Goal: Communication & Community: Answer question/provide support

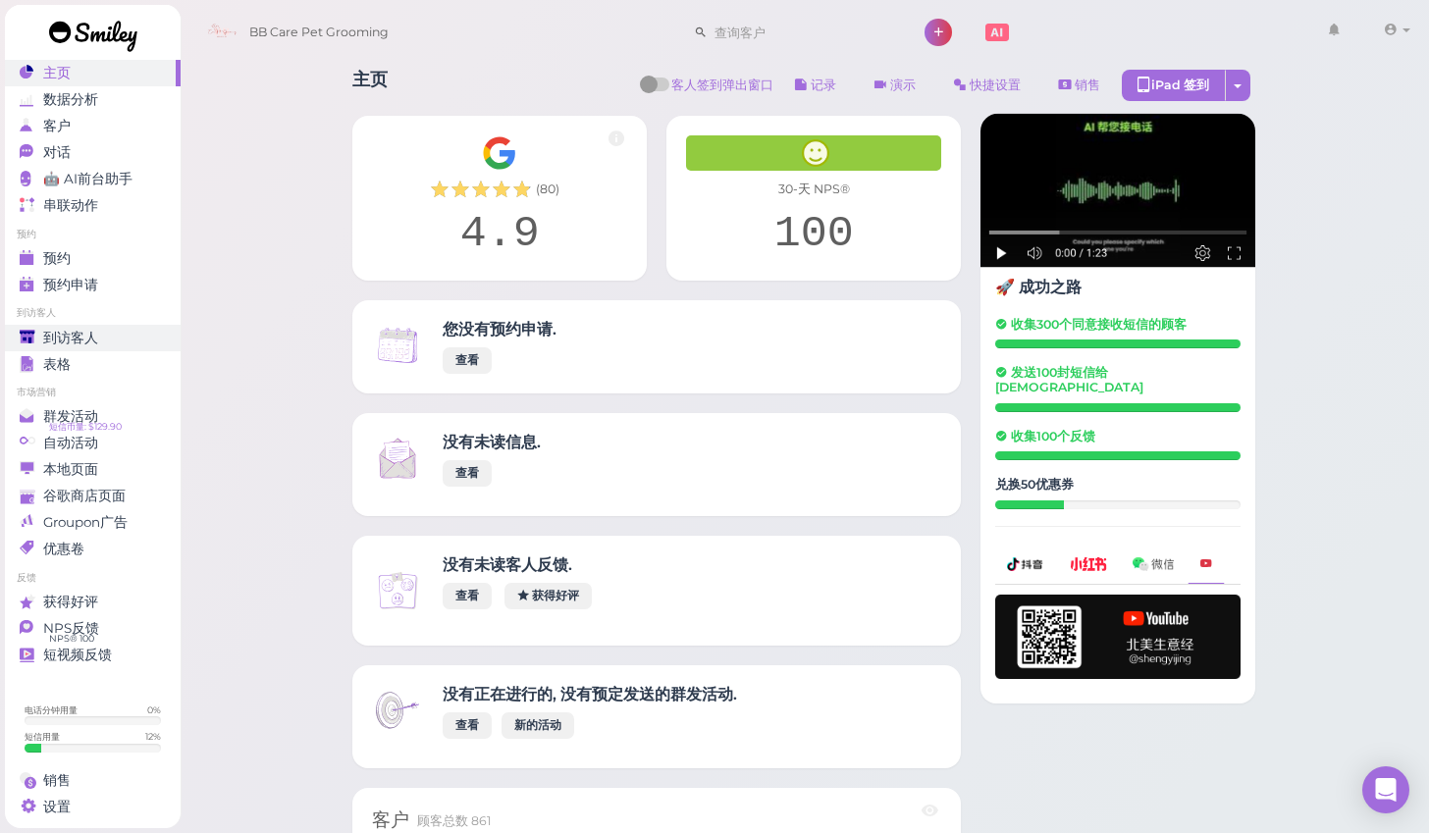
click at [69, 331] on span "到访客人" at bounding box center [70, 338] width 55 height 17
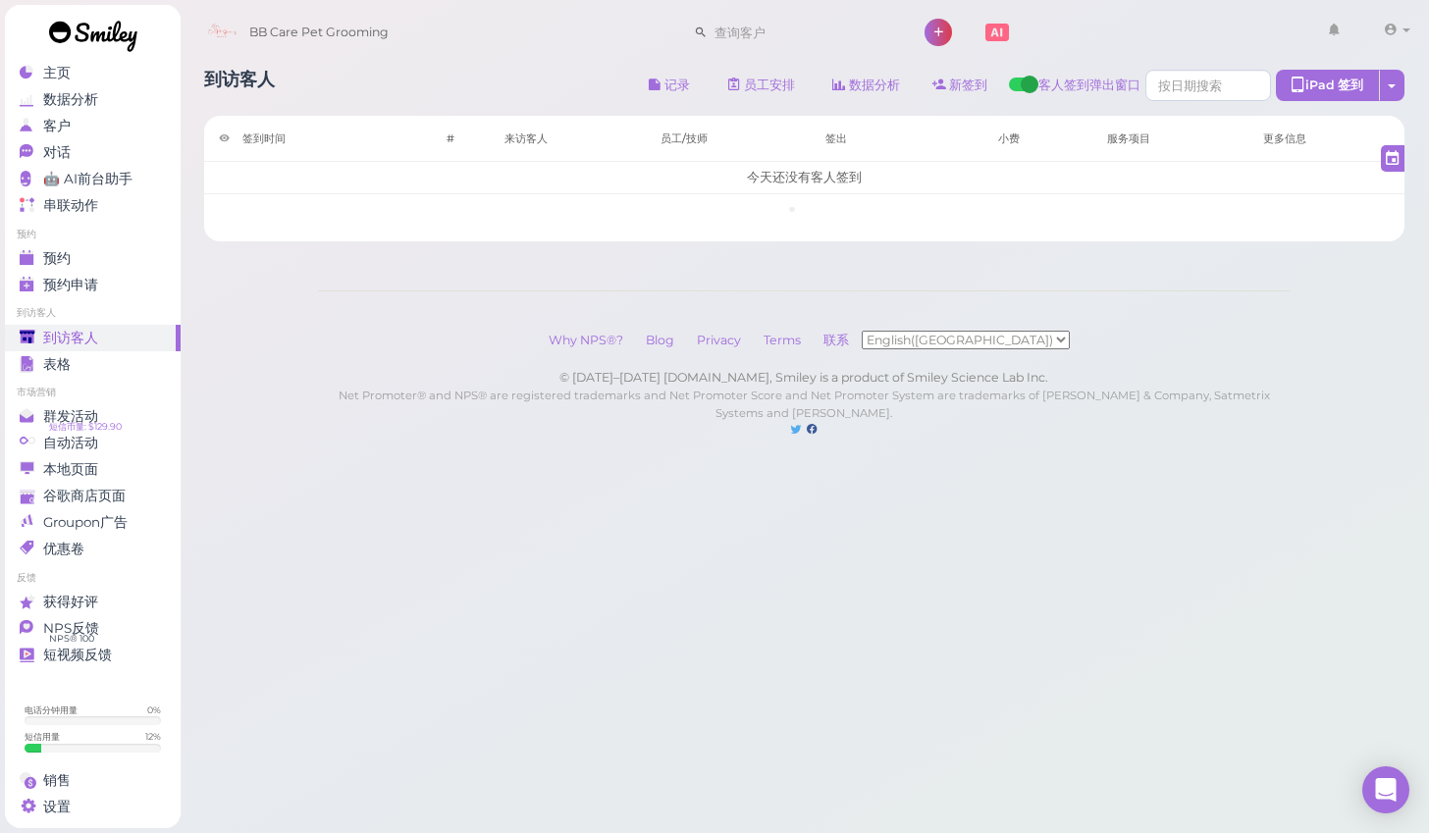
scroll to position [2, 0]
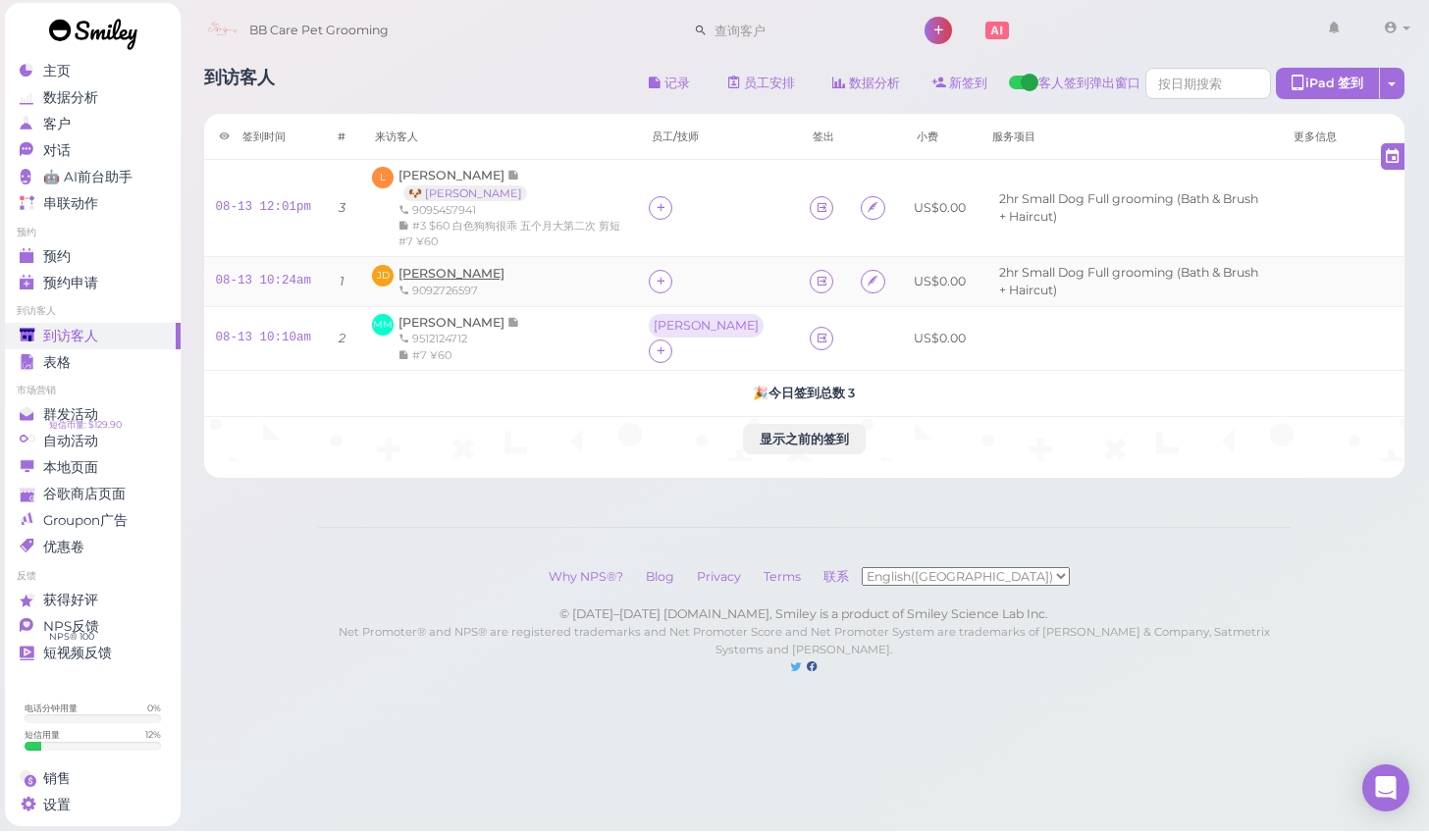
click at [426, 273] on span "[PERSON_NAME]" at bounding box center [451, 275] width 106 height 15
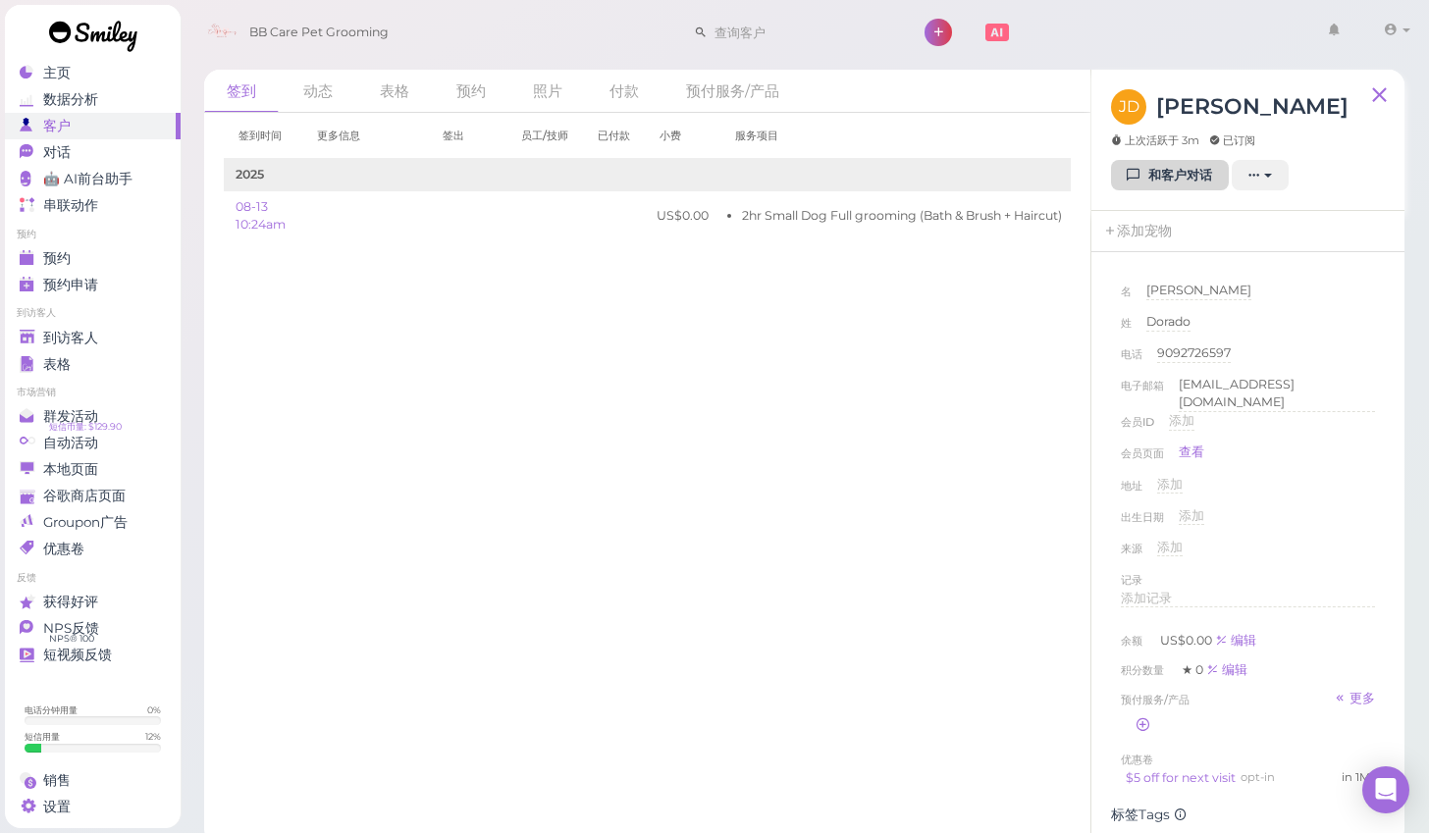
click at [1143, 177] on link "和客户对话" at bounding box center [1170, 175] width 118 height 31
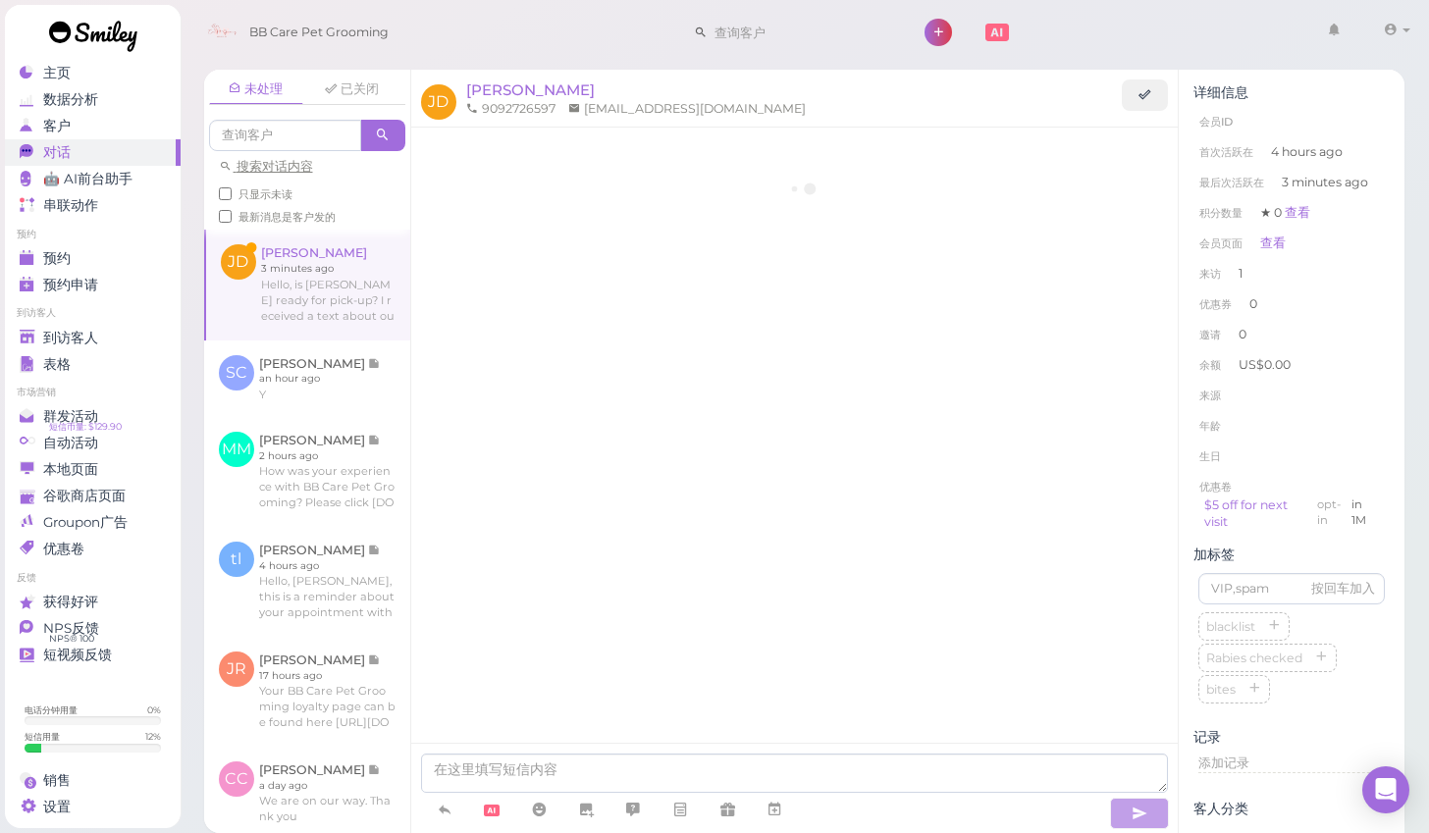
scroll to position [115, 0]
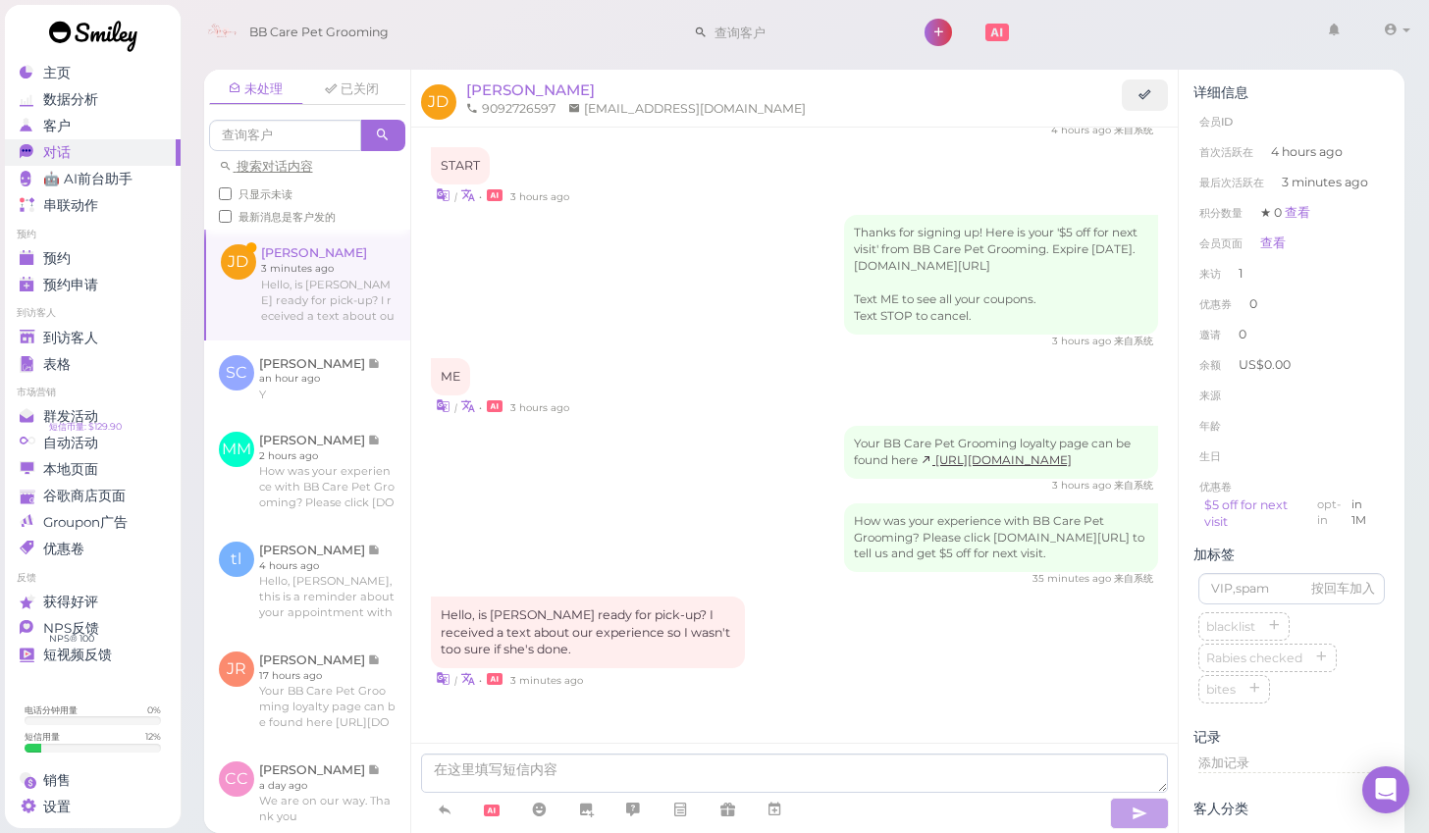
click at [491, 686] on div "Thx for visiting BB Care Pet Grooming! Reply START to receive exclusive deals. …" at bounding box center [794, 403] width 767 height 780
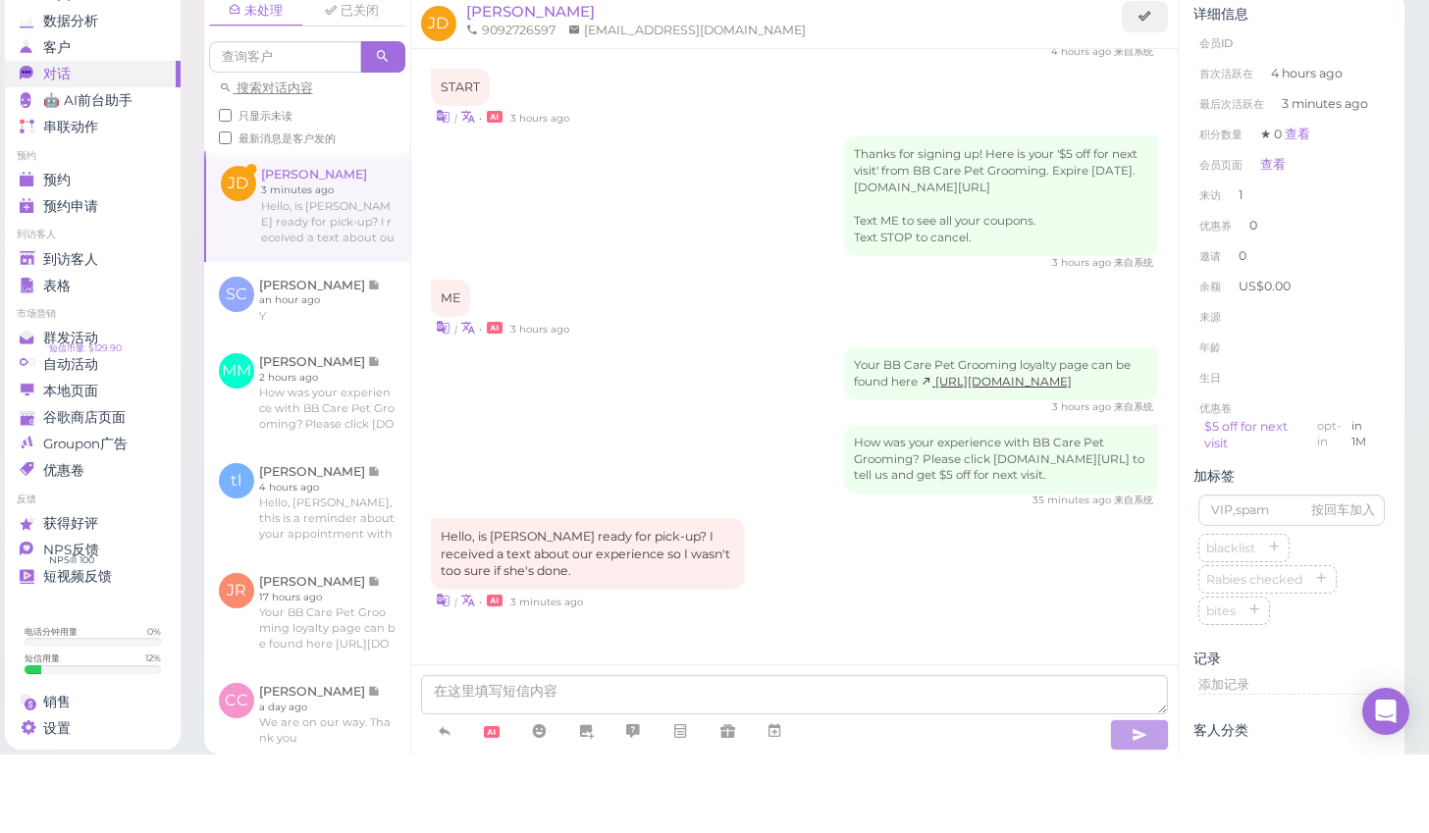
scroll to position [5, 0]
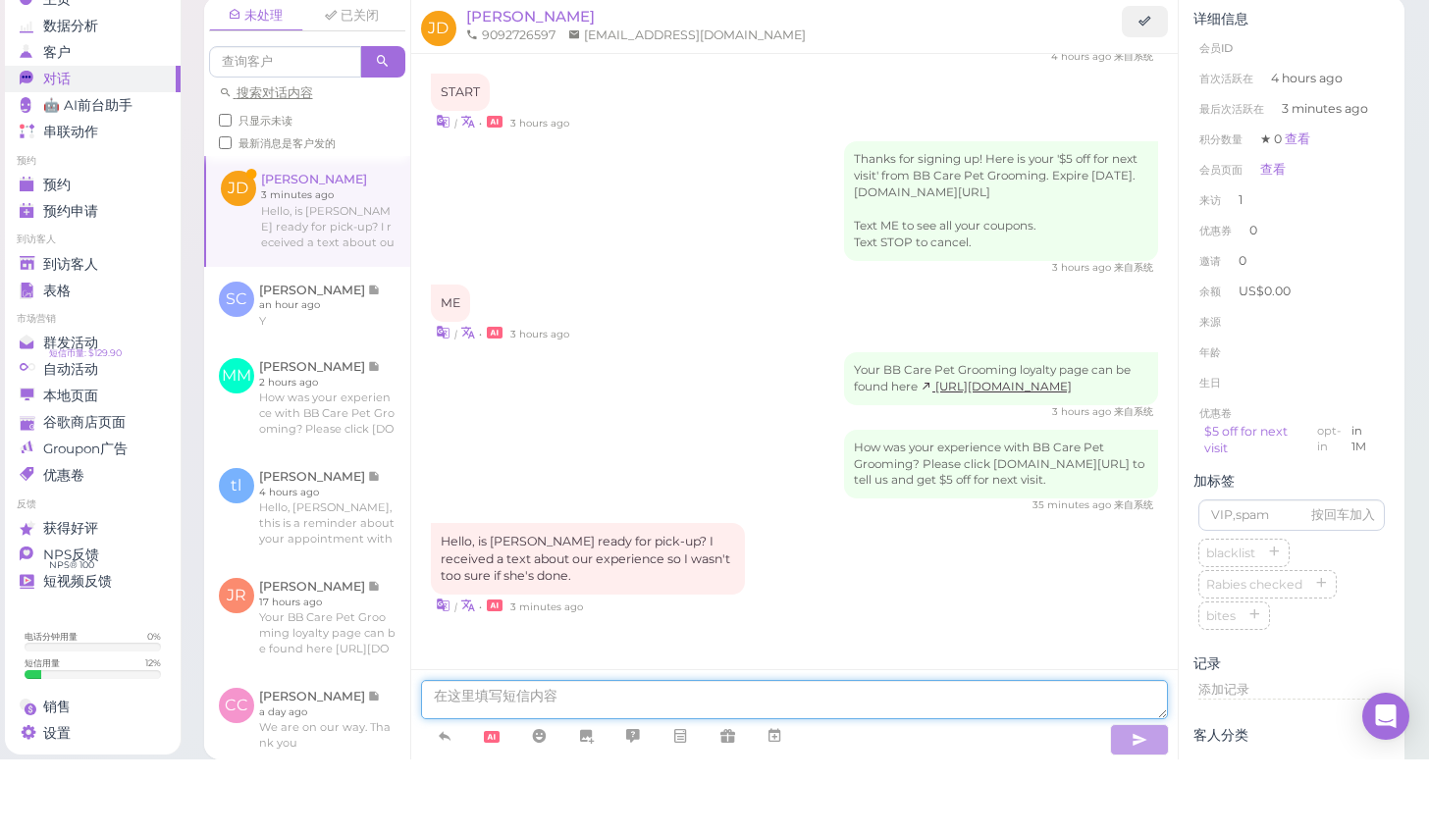
click at [475, 754] on textarea at bounding box center [795, 773] width 748 height 39
type textarea "yes"
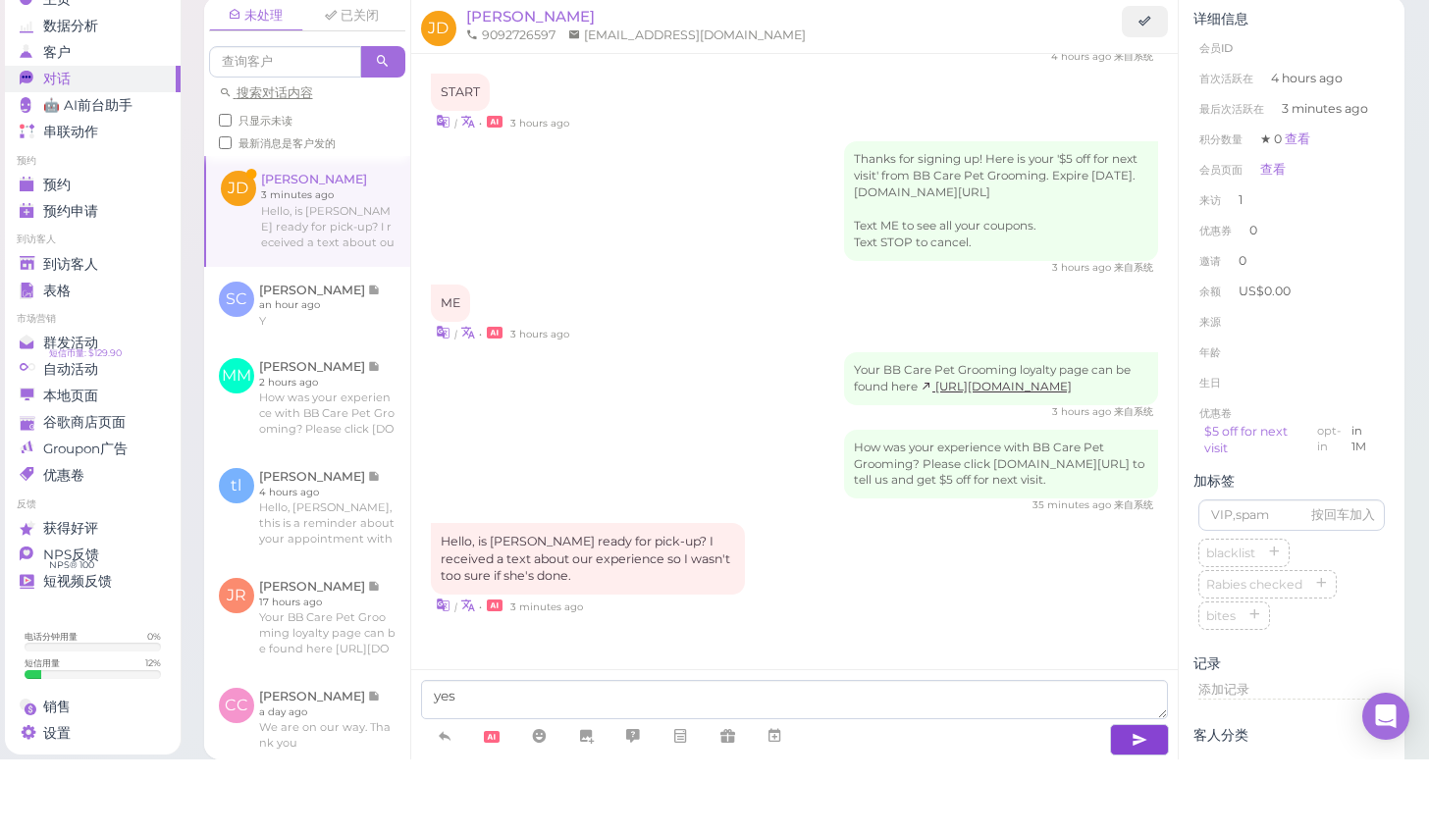
click at [1133, 804] on icon "button" at bounding box center [1139, 814] width 16 height 20
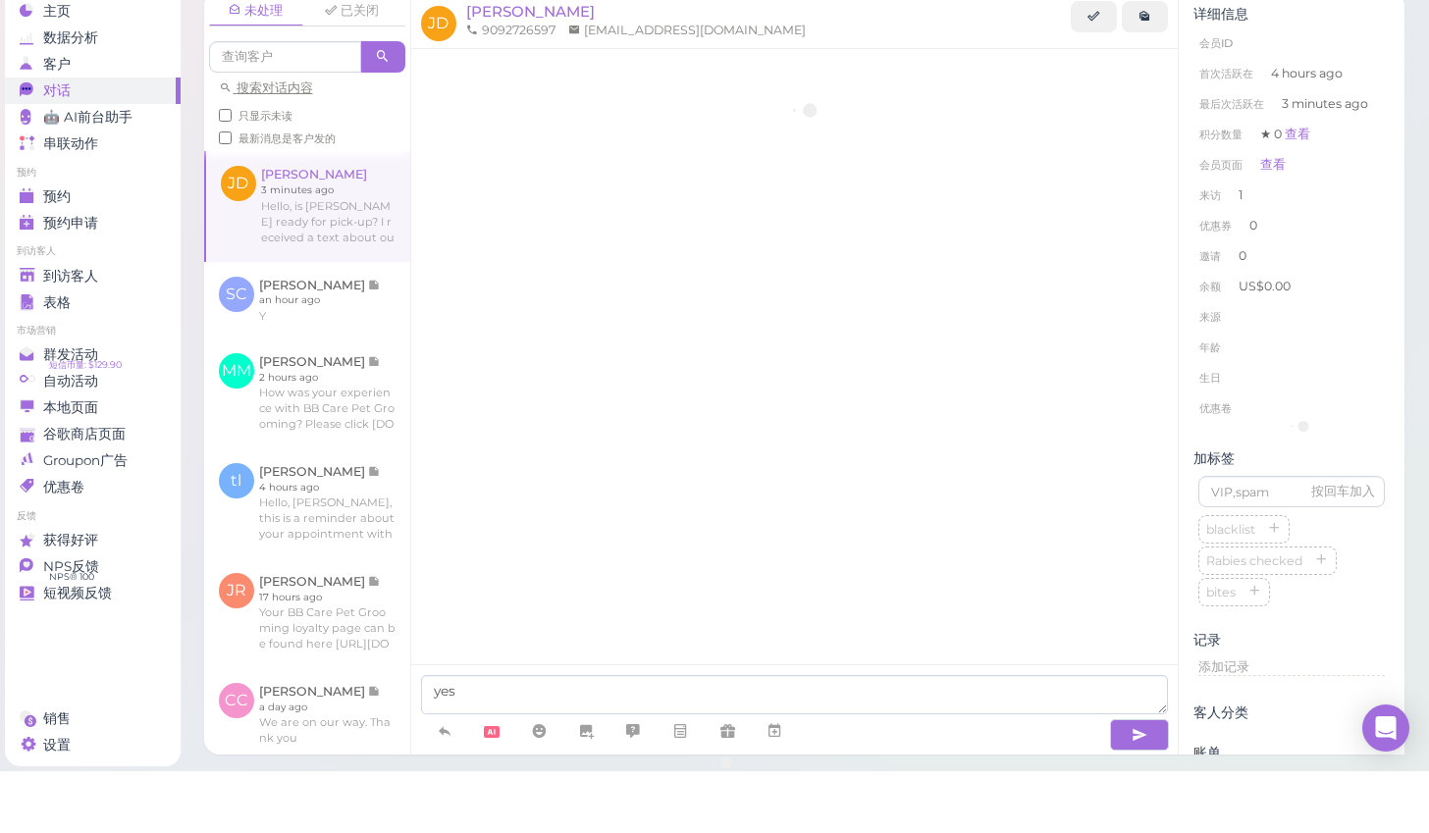
scroll to position [115, 0]
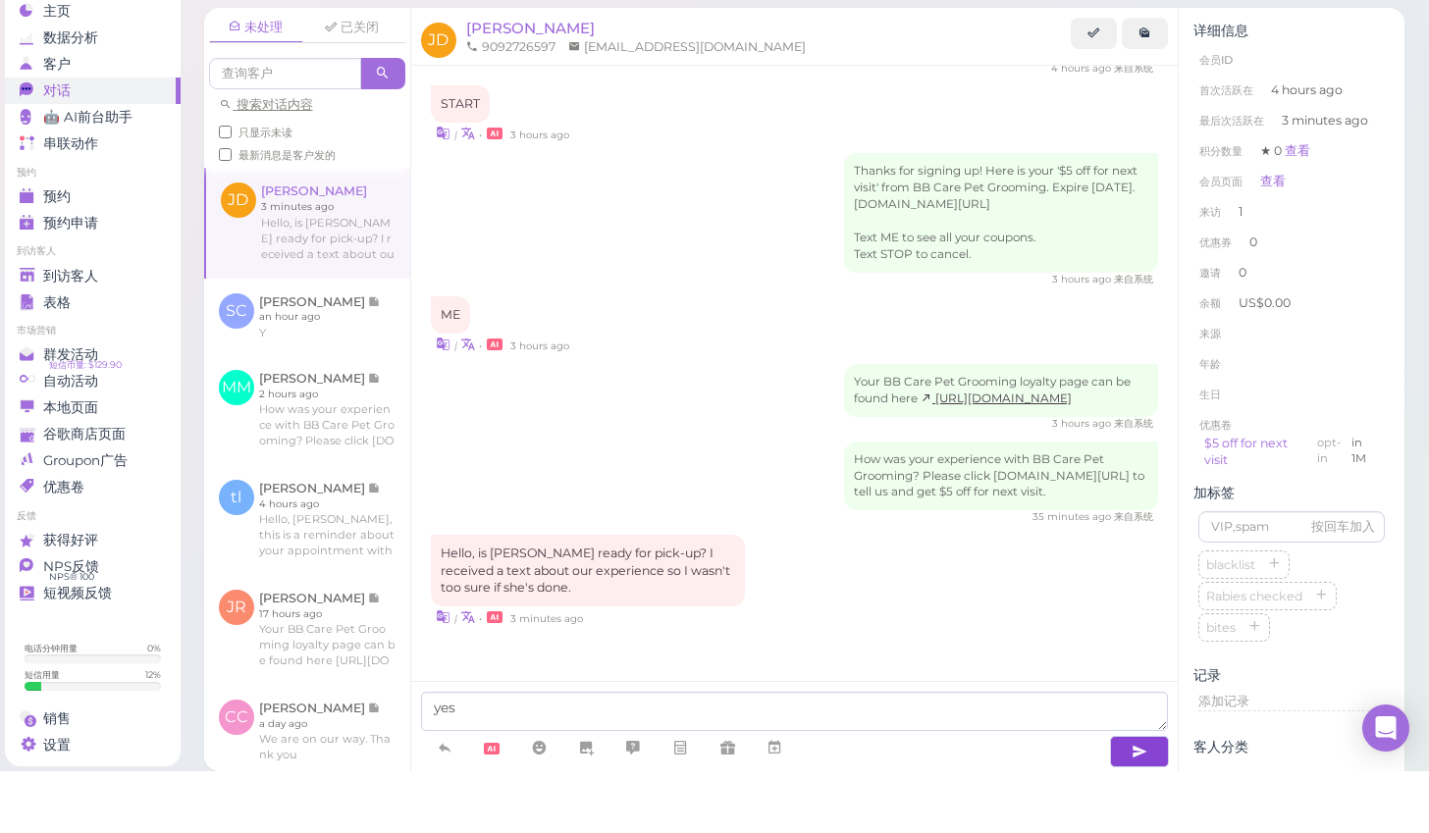
click at [1128, 798] on button "button" at bounding box center [1139, 813] width 59 height 31
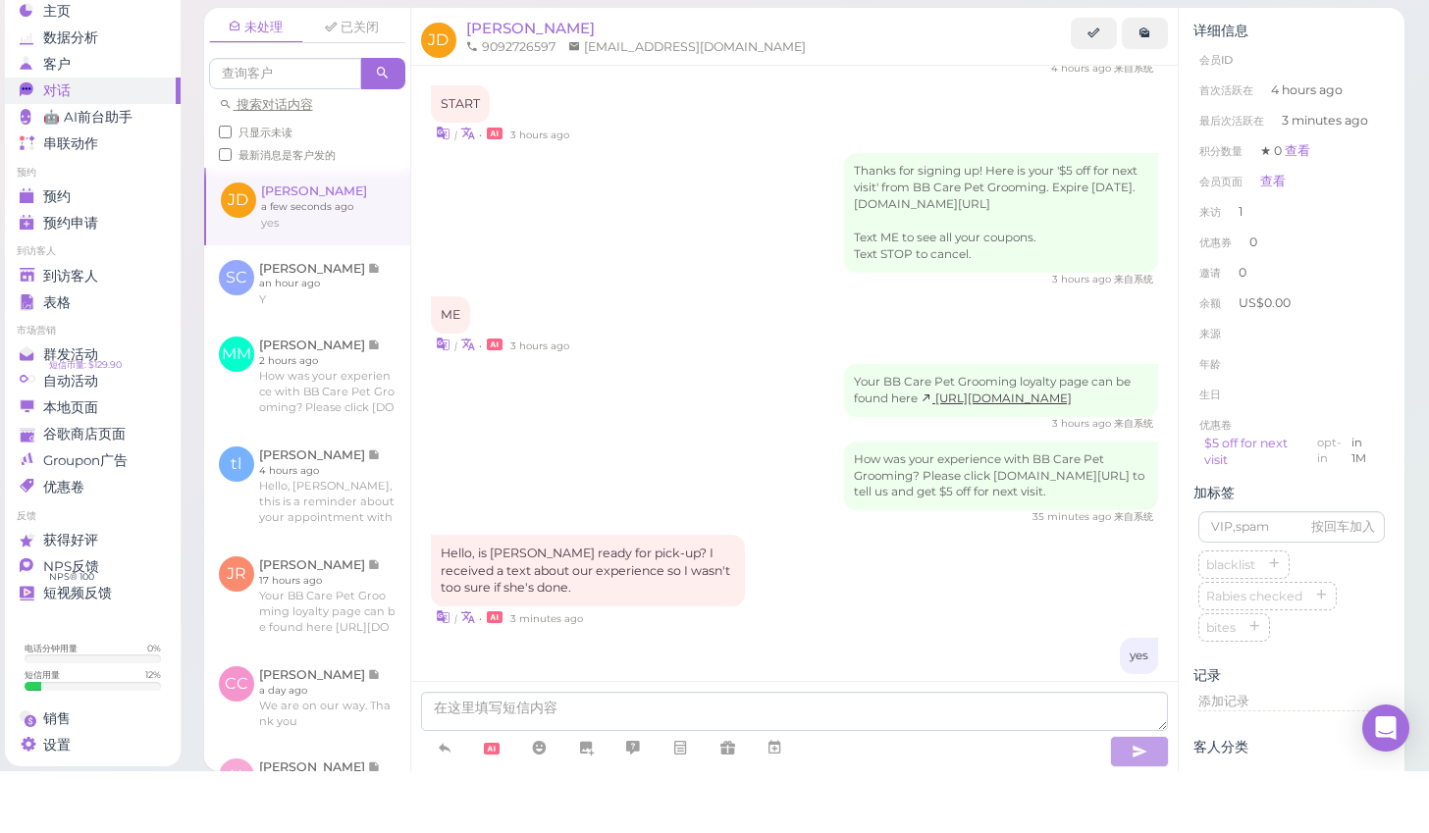
scroll to position [160, 0]
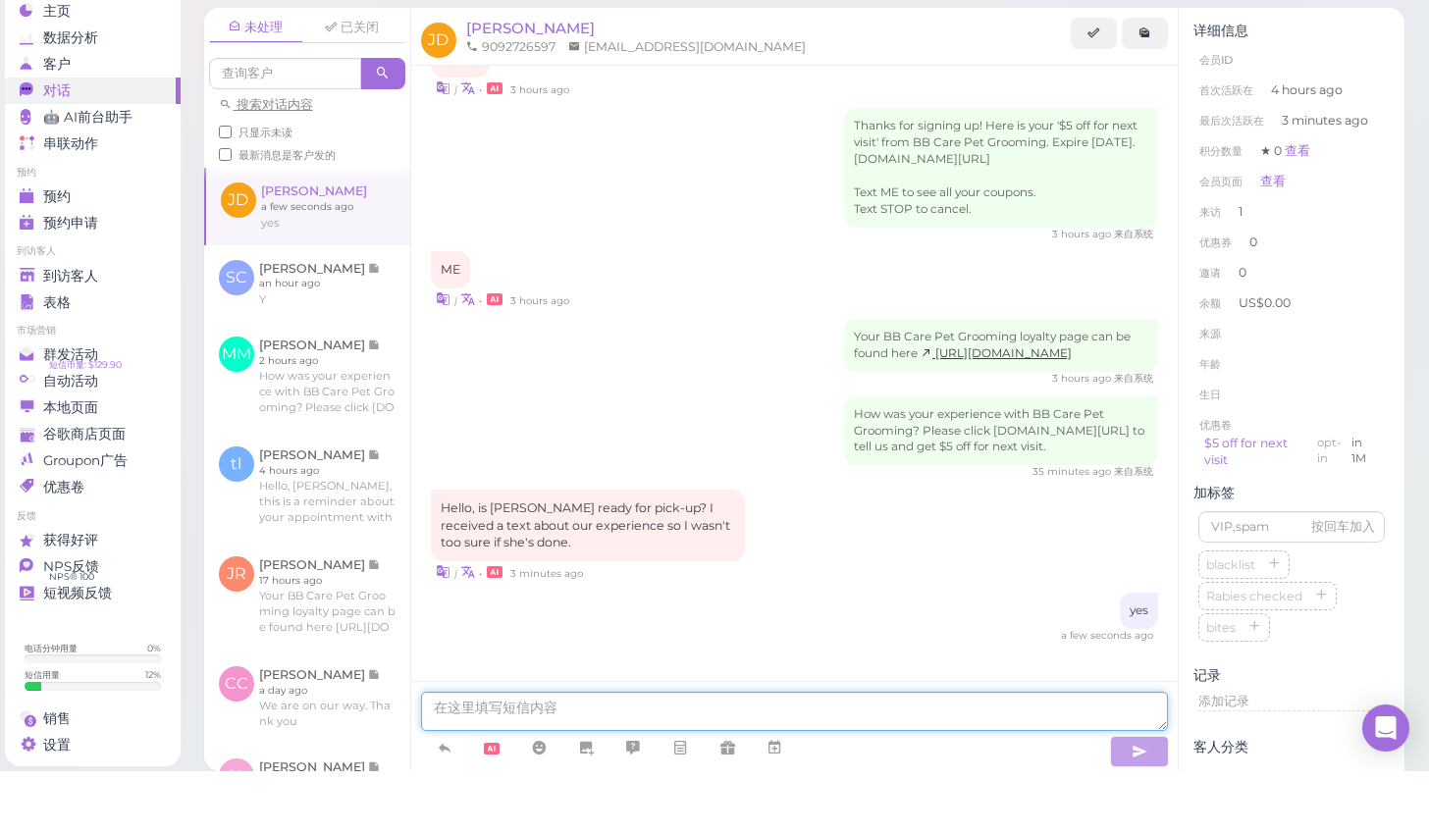
click at [558, 754] on textarea at bounding box center [795, 773] width 748 height 39
type textarea "sorry about that。"
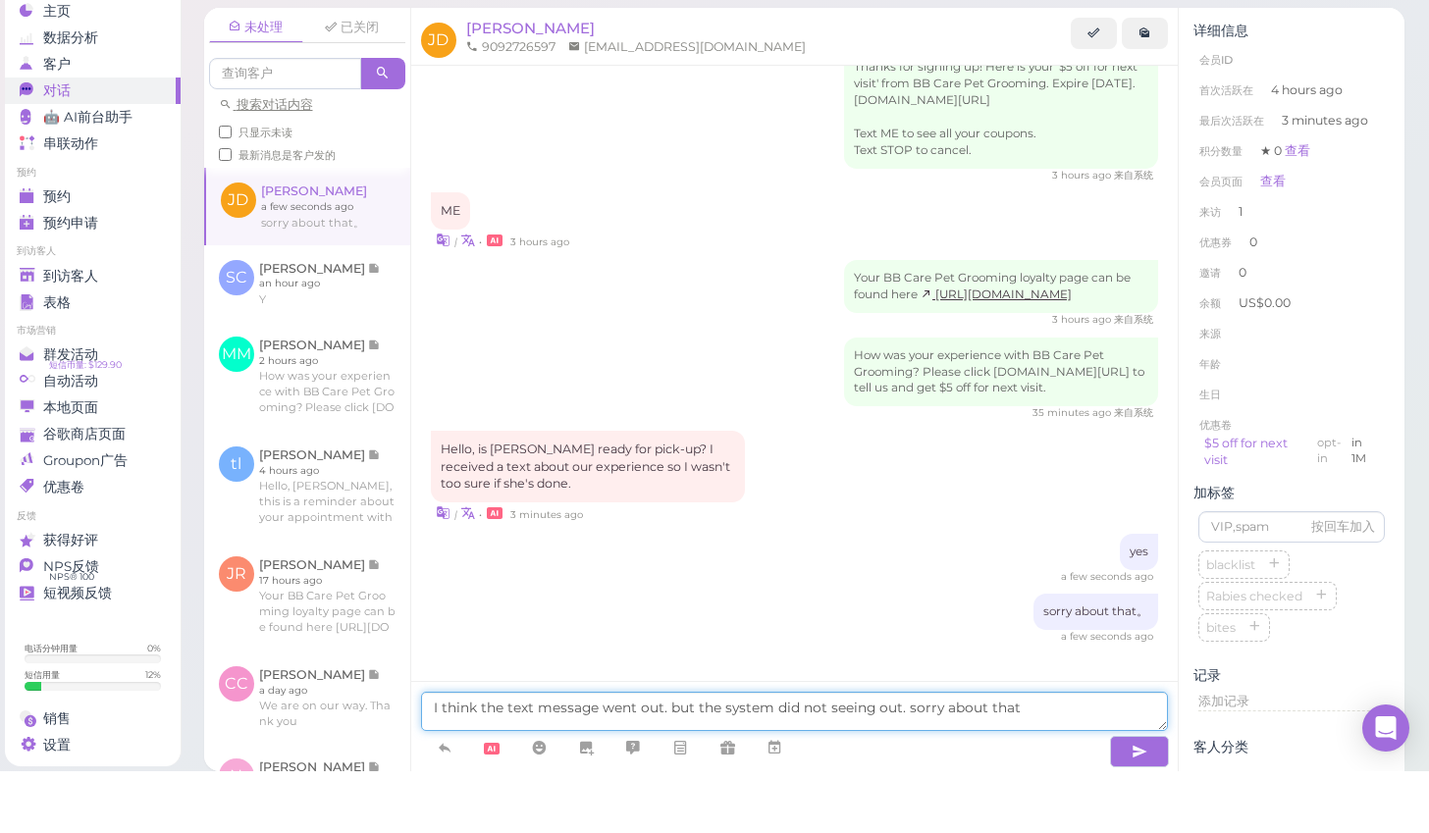
type textarea "I think the text message went out. but the system did not seeing out. sorry abo…"
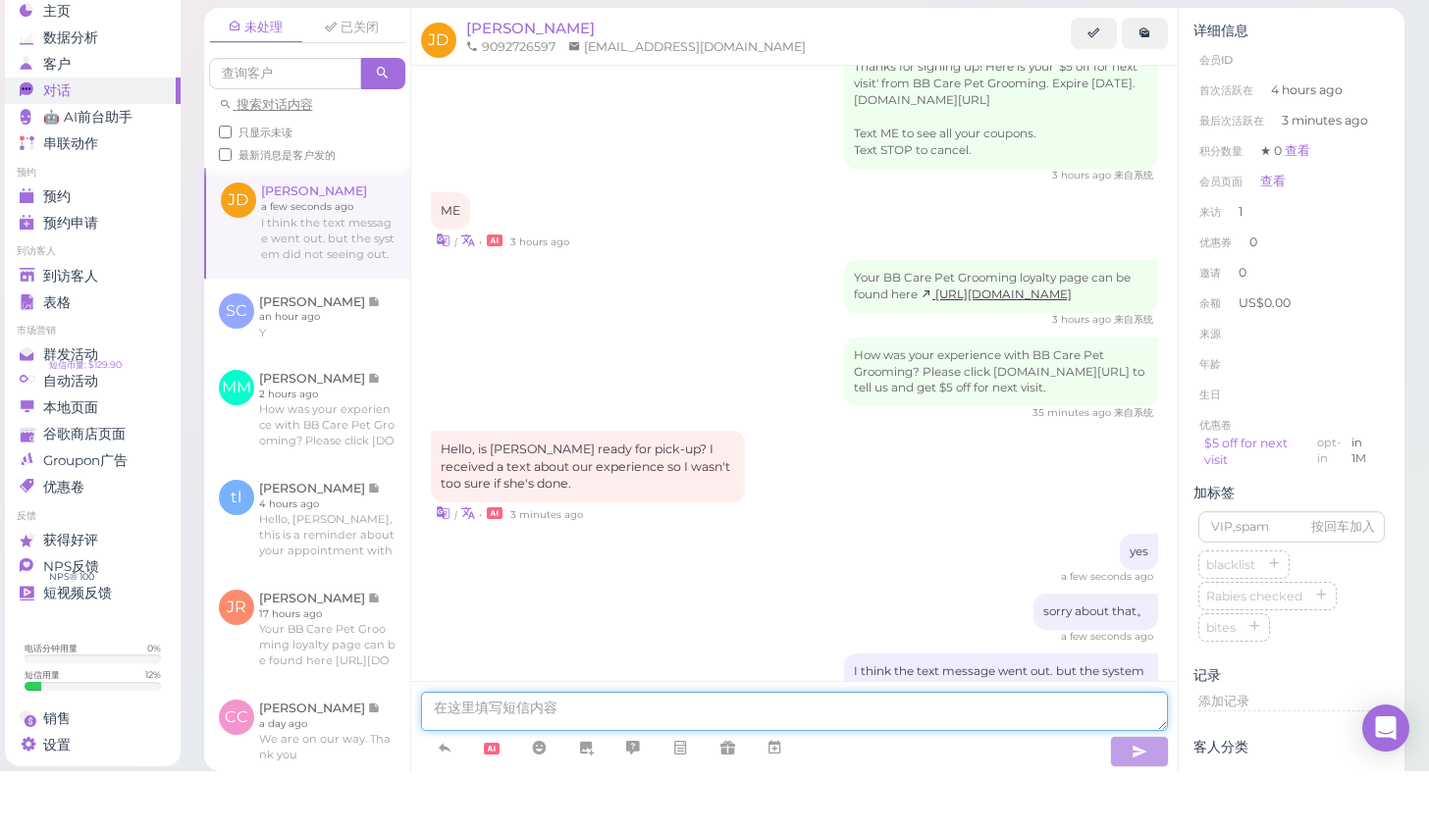
scroll to position [293, 0]
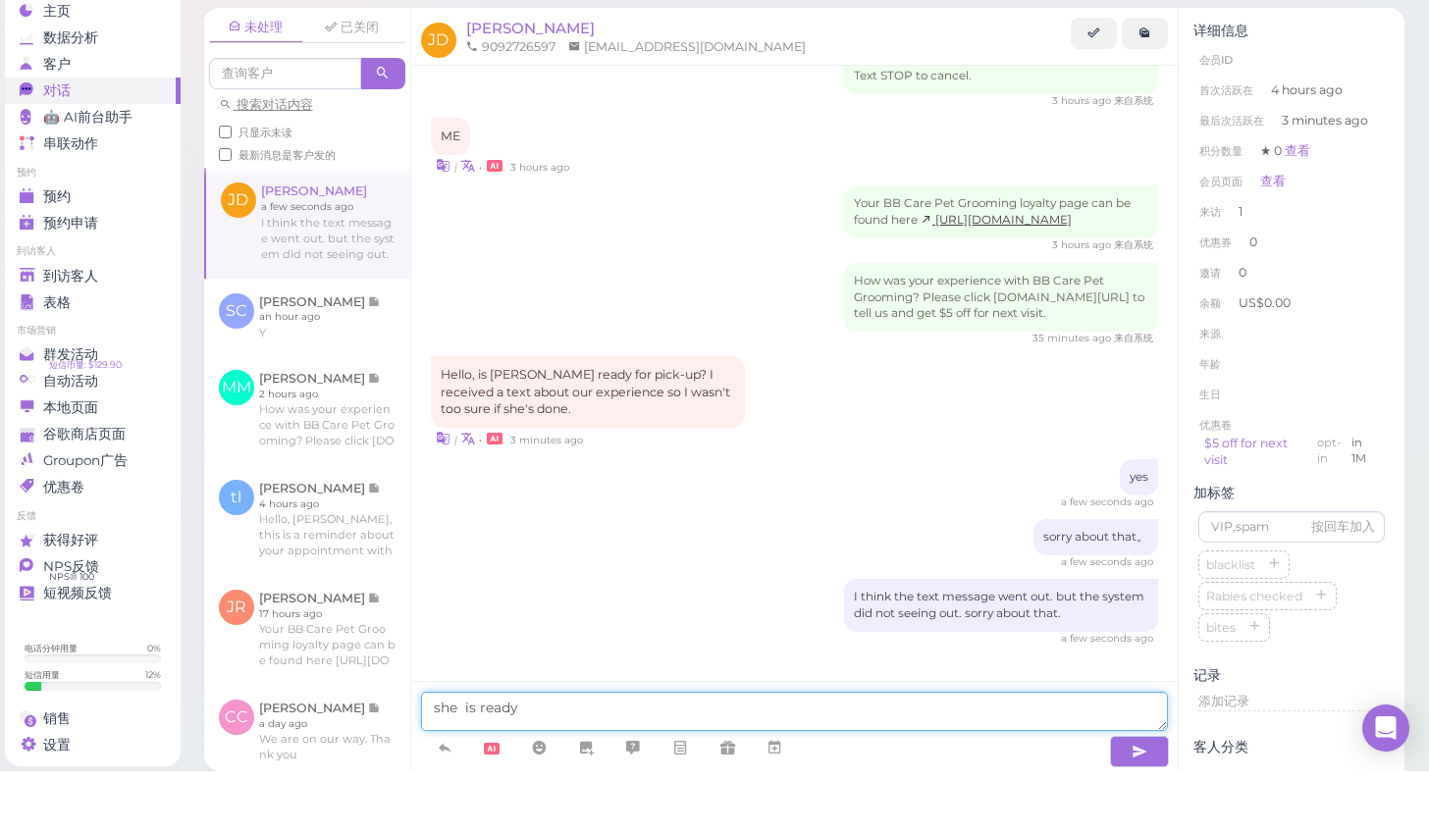
type textarea "she is ready."
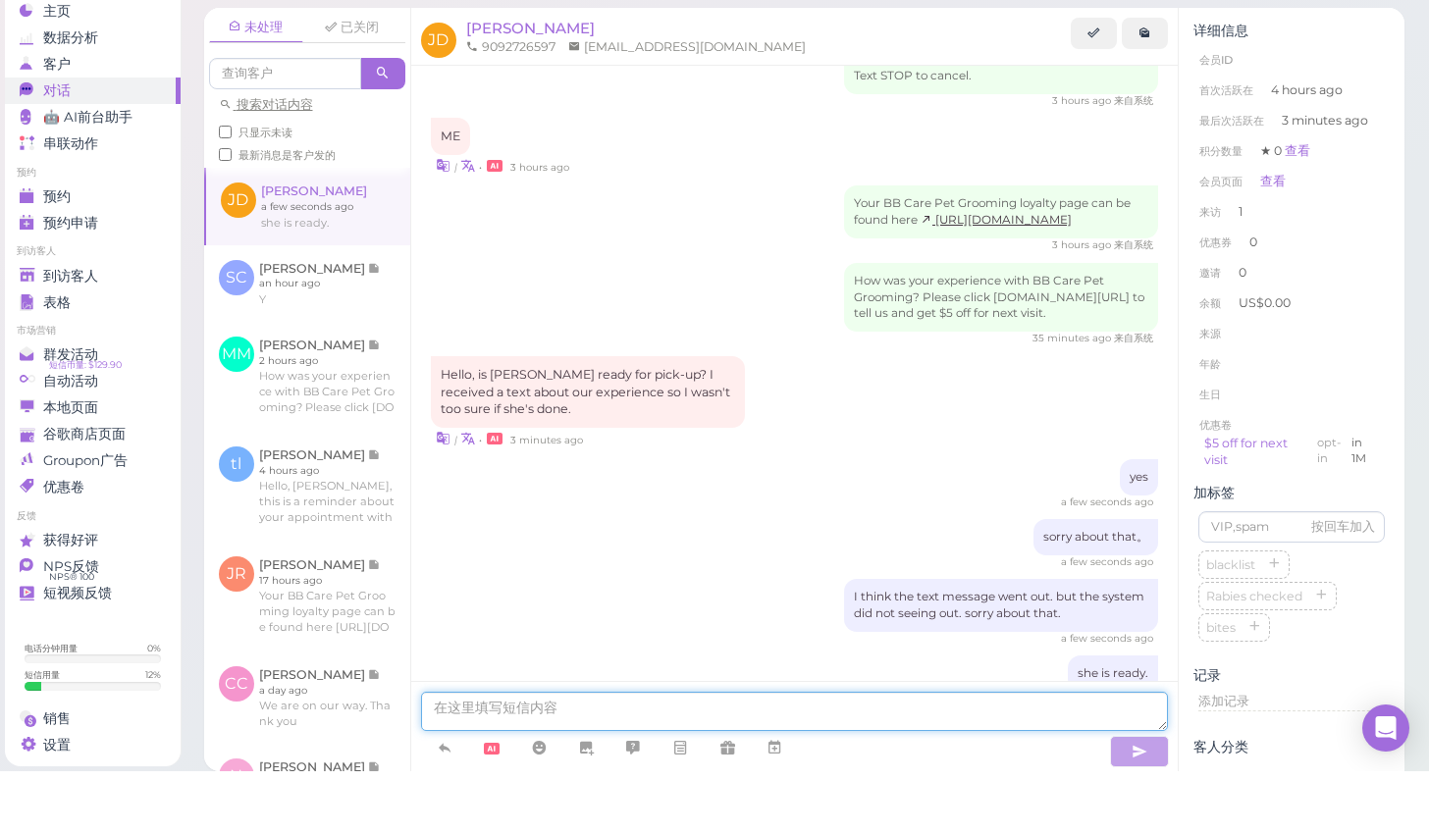
scroll to position [352, 0]
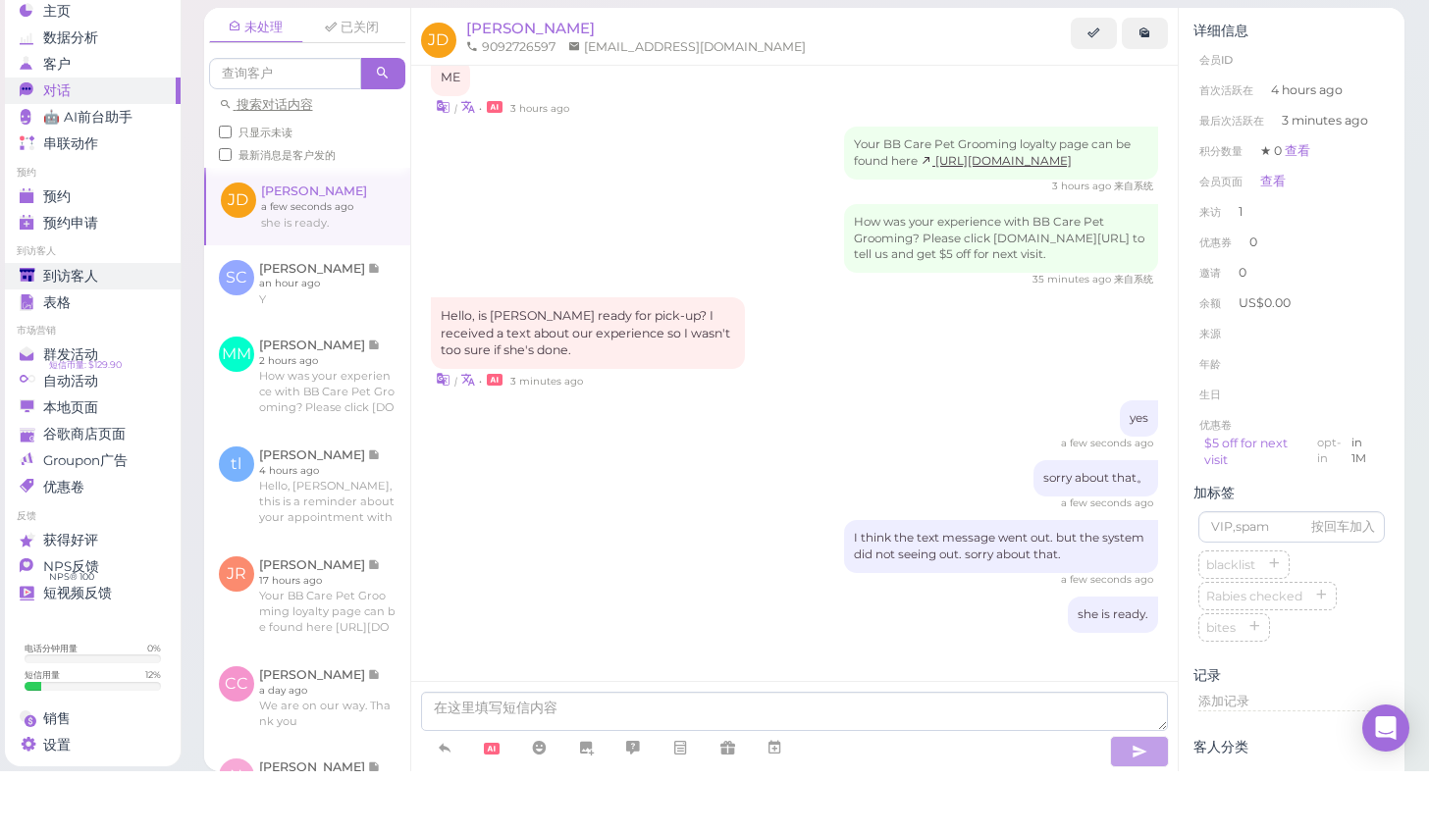
click at [73, 330] on span "到访客人" at bounding box center [70, 338] width 55 height 17
